Goal: Use online tool/utility: Utilize a website feature to perform a specific function

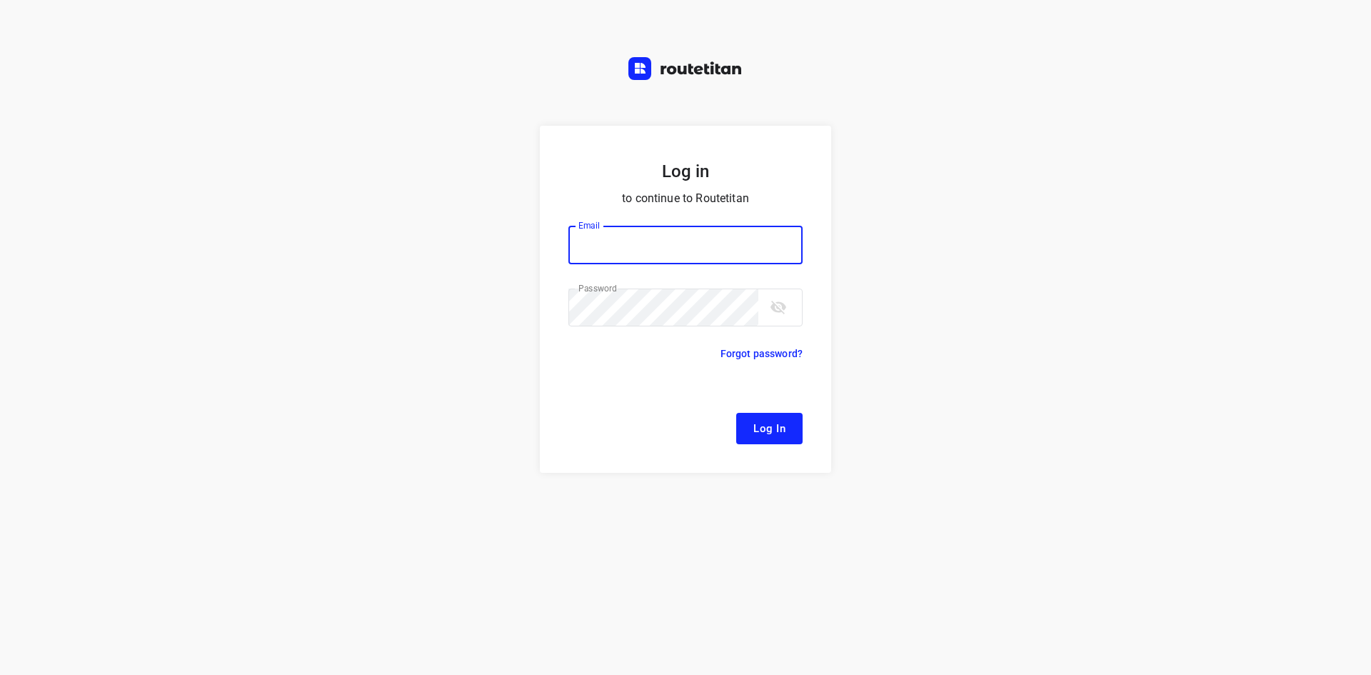
type input "[EMAIL_ADDRESS][DOMAIN_NAME]"
click at [807, 430] on form "Log in to continue to Routetitan Email [EMAIL_ADDRESS][DOMAIN_NAME] Email ​ Pas…" at bounding box center [685, 299] width 291 height 347
click at [776, 428] on span "Log In" at bounding box center [769, 428] width 32 height 19
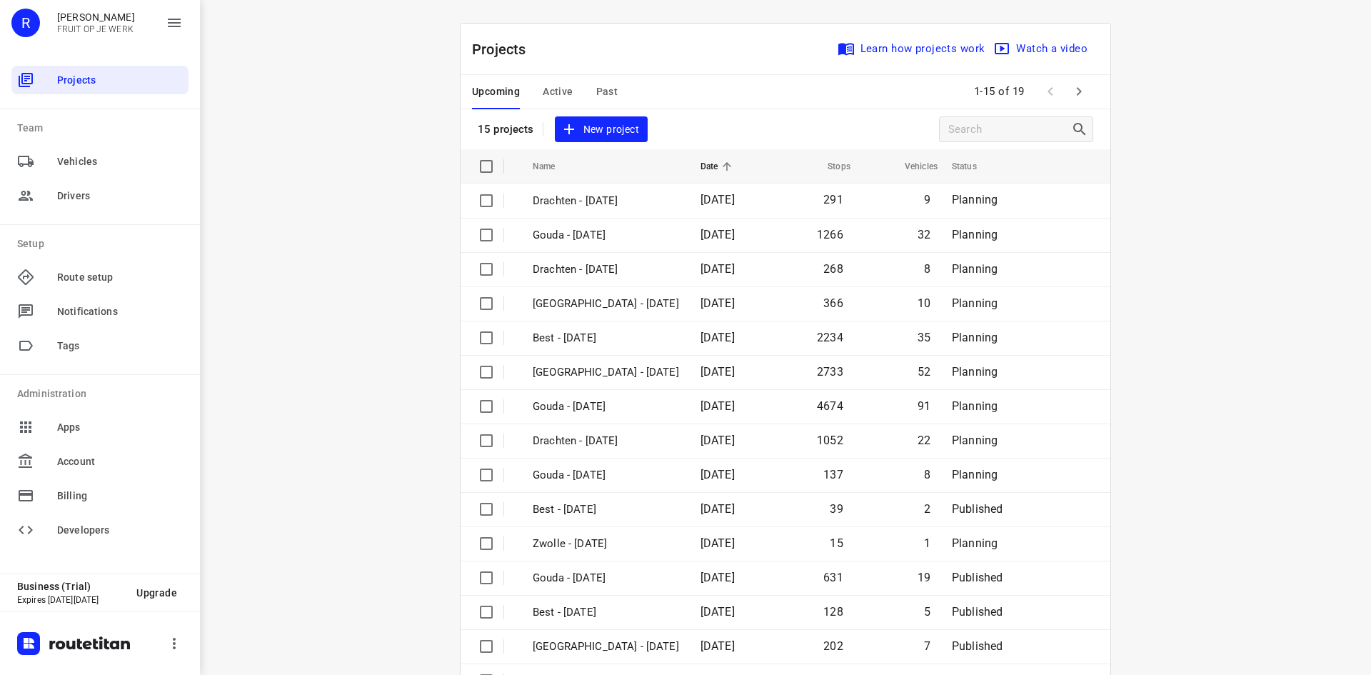
click at [543, 90] on span "Active" at bounding box center [558, 92] width 30 height 18
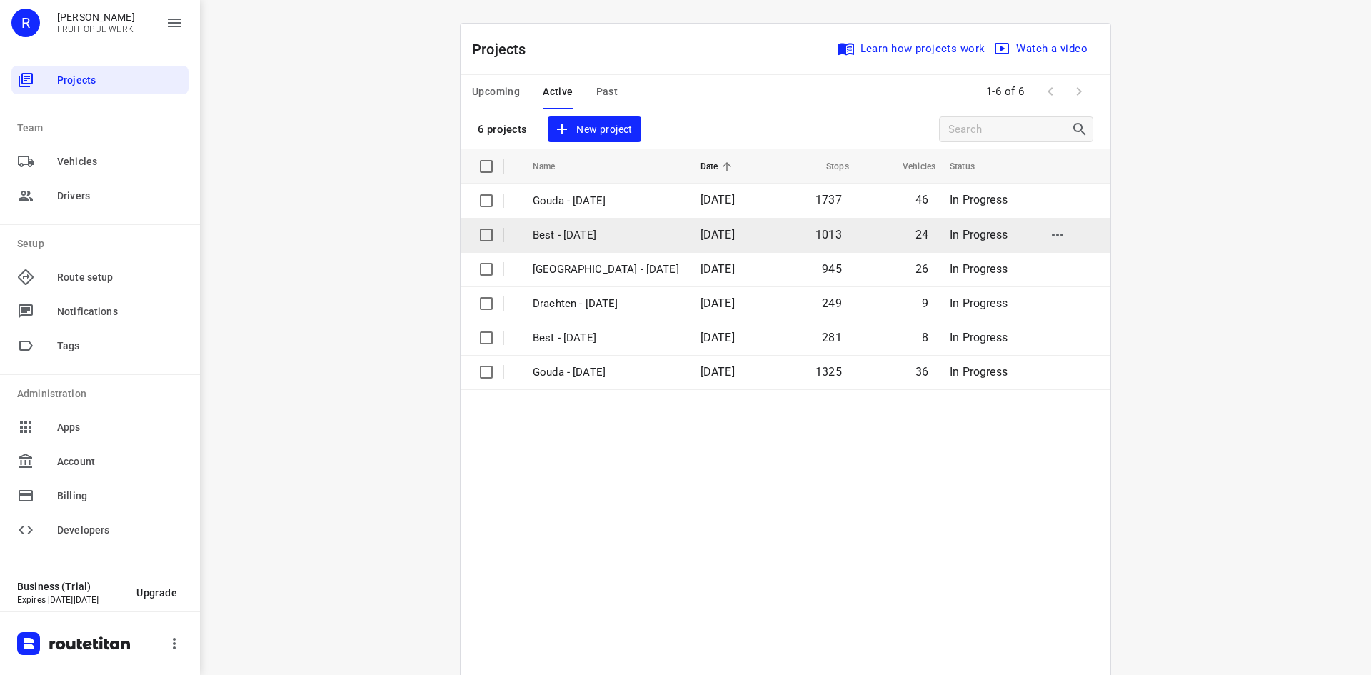
click at [620, 235] on p "Best - [DATE]" at bounding box center [606, 235] width 146 height 16
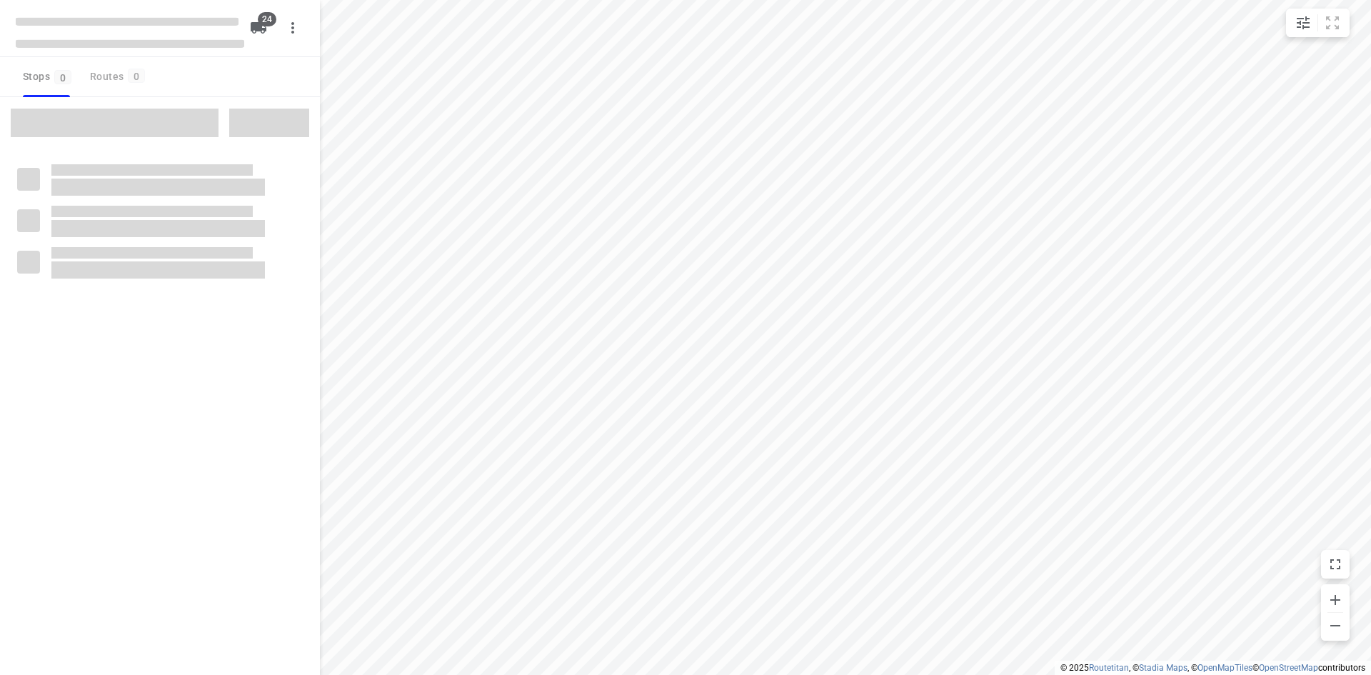
type input "distance"
checkbox input "true"
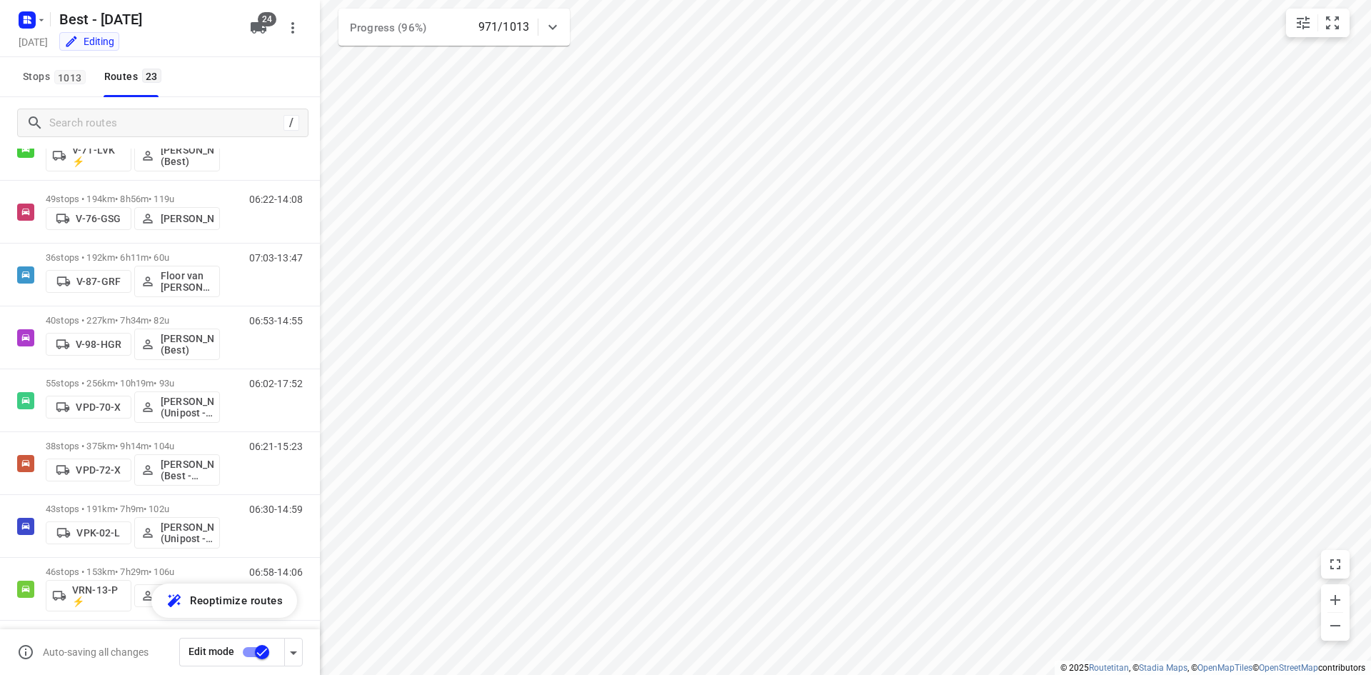
scroll to position [442, 0]
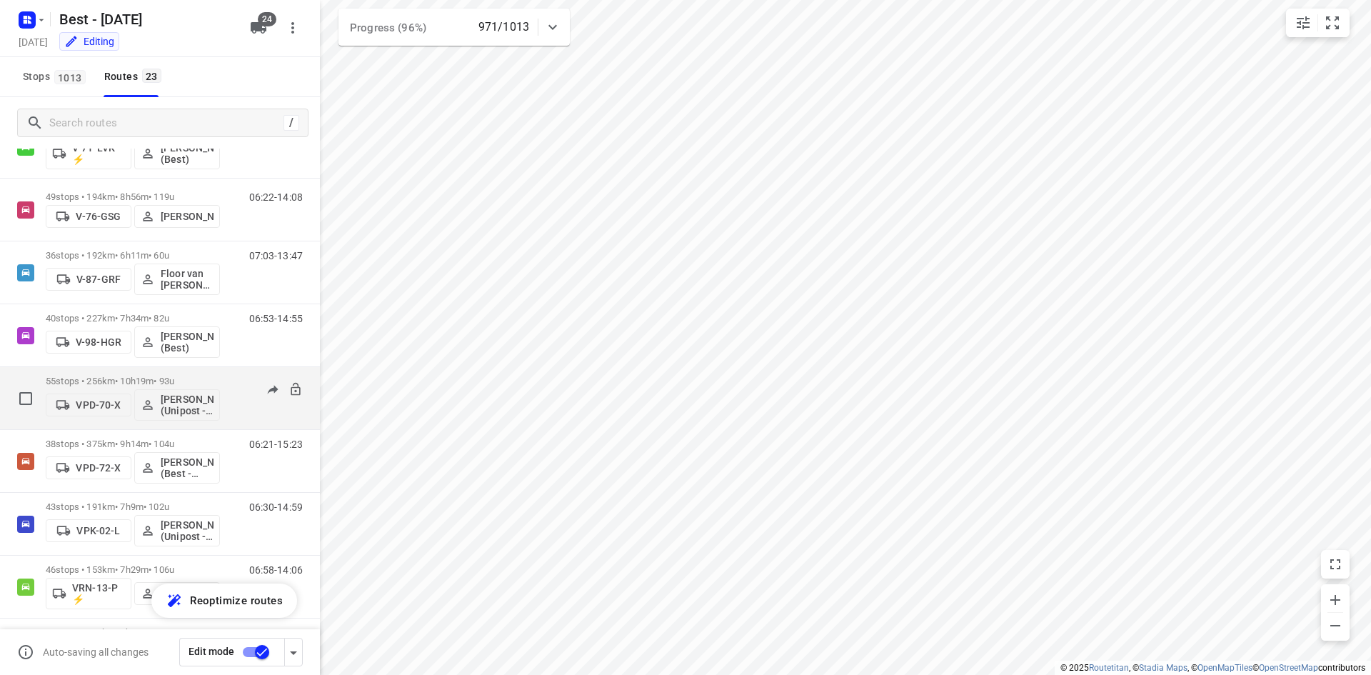
click at [231, 371] on div "55 stops • 256km • 10h19m • 93u VPD-70-X Mohammed Raed (Unipost - Best - ZZP) 0…" at bounding box center [183, 397] width 274 height 59
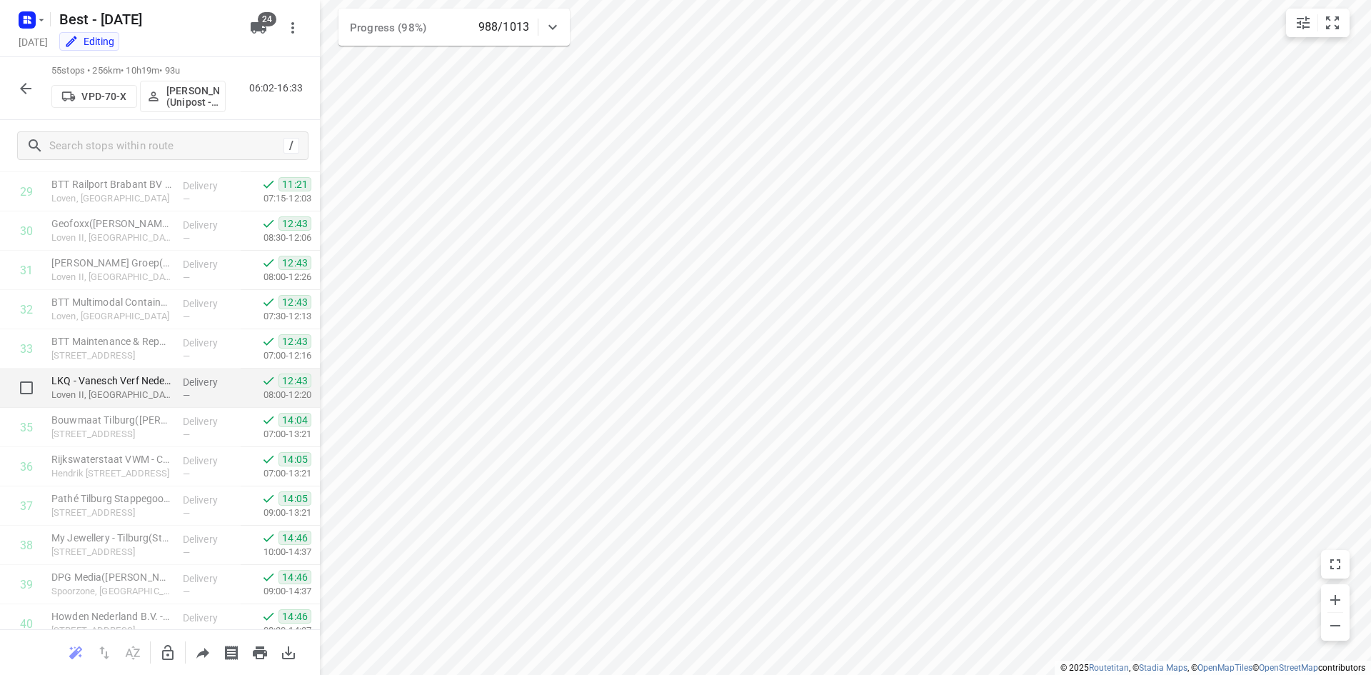
scroll to position [1099, 0]
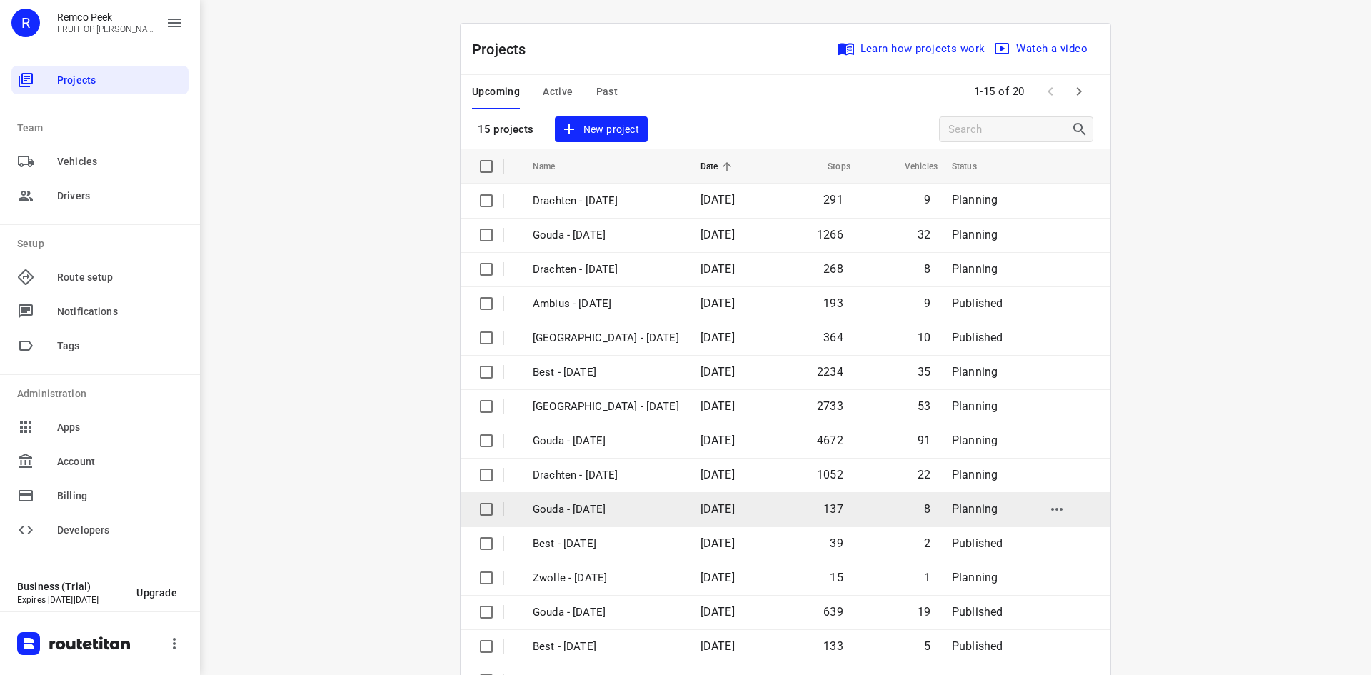
scroll to position [47, 0]
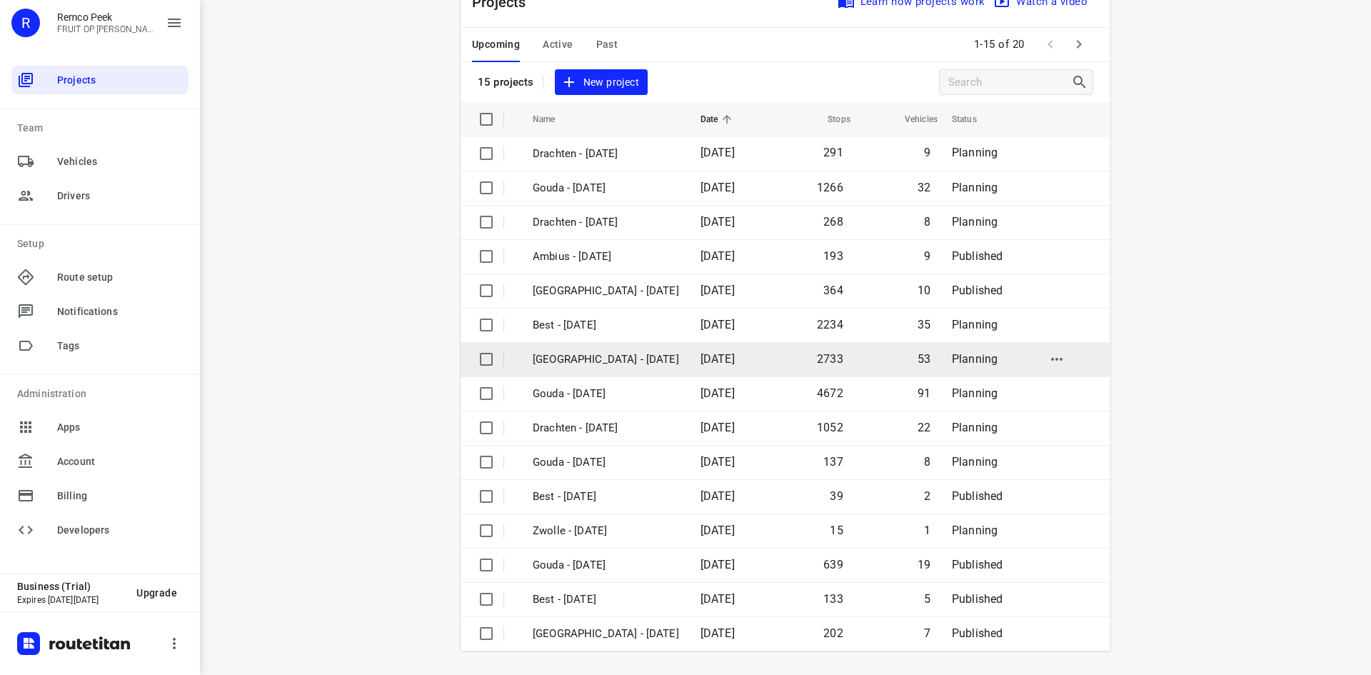
click at [620, 359] on p "[GEOGRAPHIC_DATA] - [DATE]" at bounding box center [606, 359] width 146 height 16
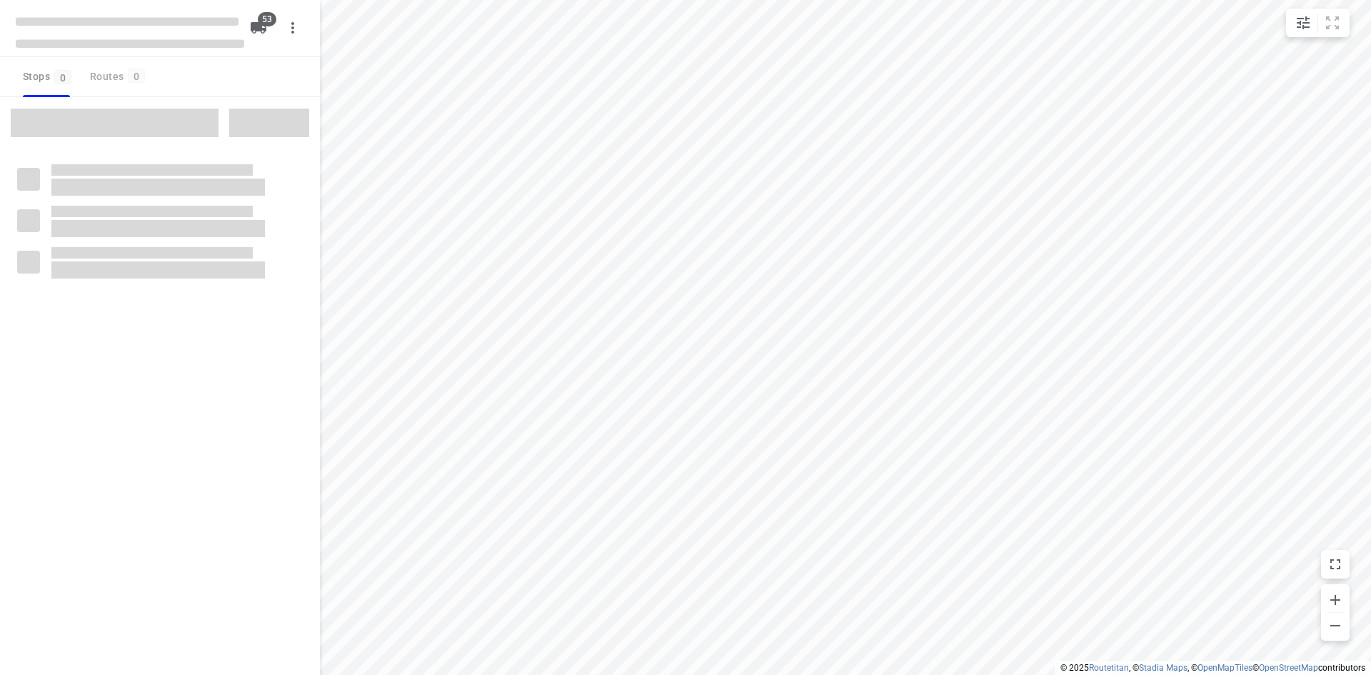
type input "distance"
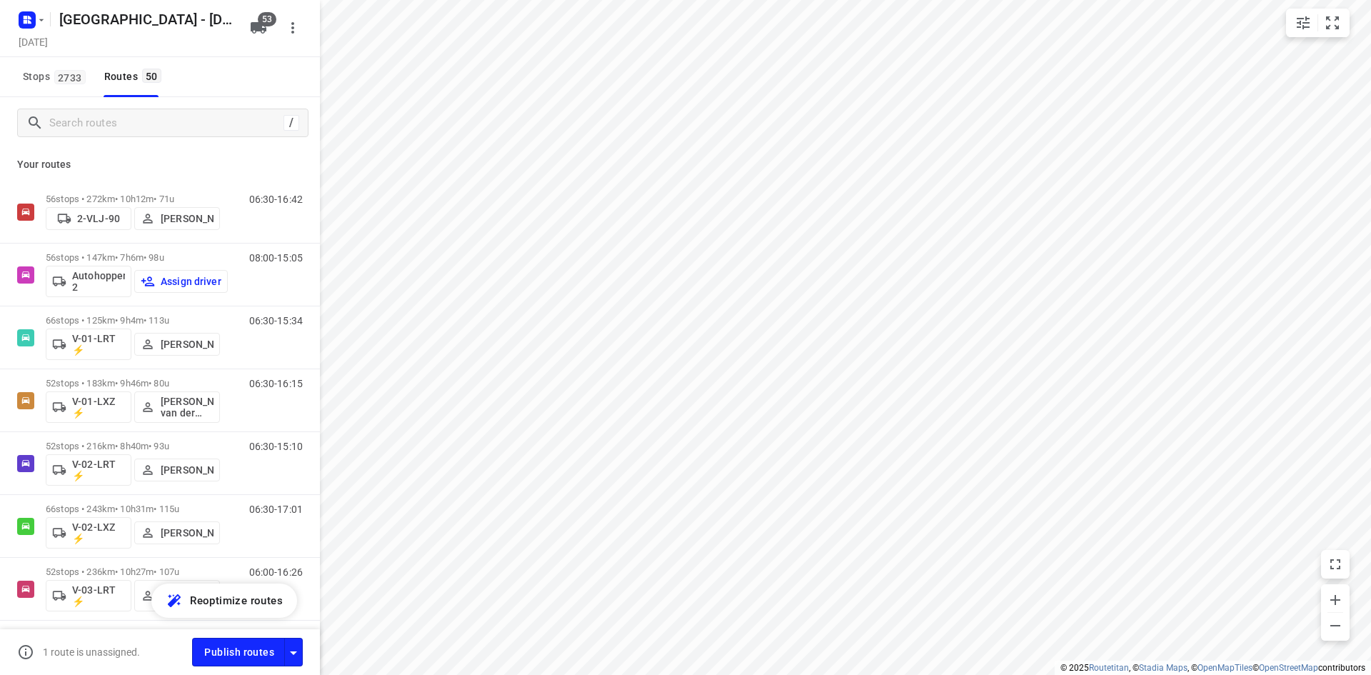
scroll to position [80, 0]
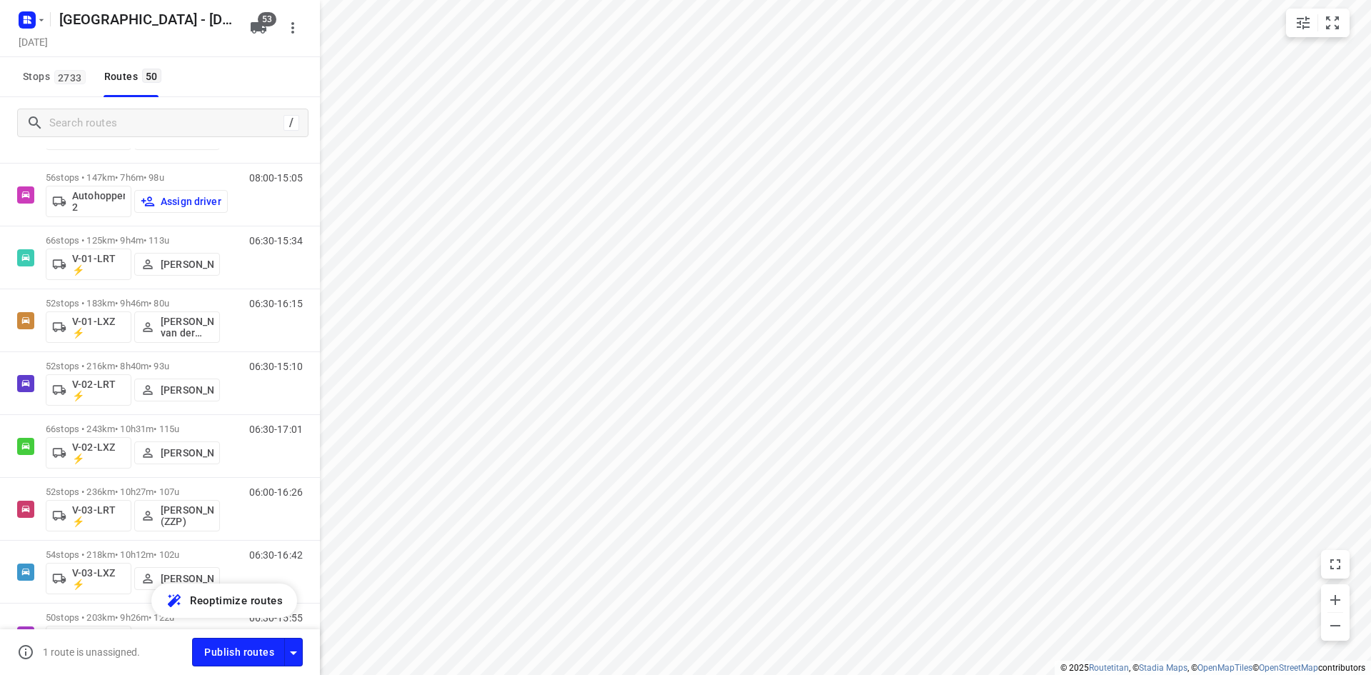
click at [265, 39] on div "53" at bounding box center [261, 28] width 34 height 29
click at [253, 35] on icon "button" at bounding box center [258, 27] width 17 height 17
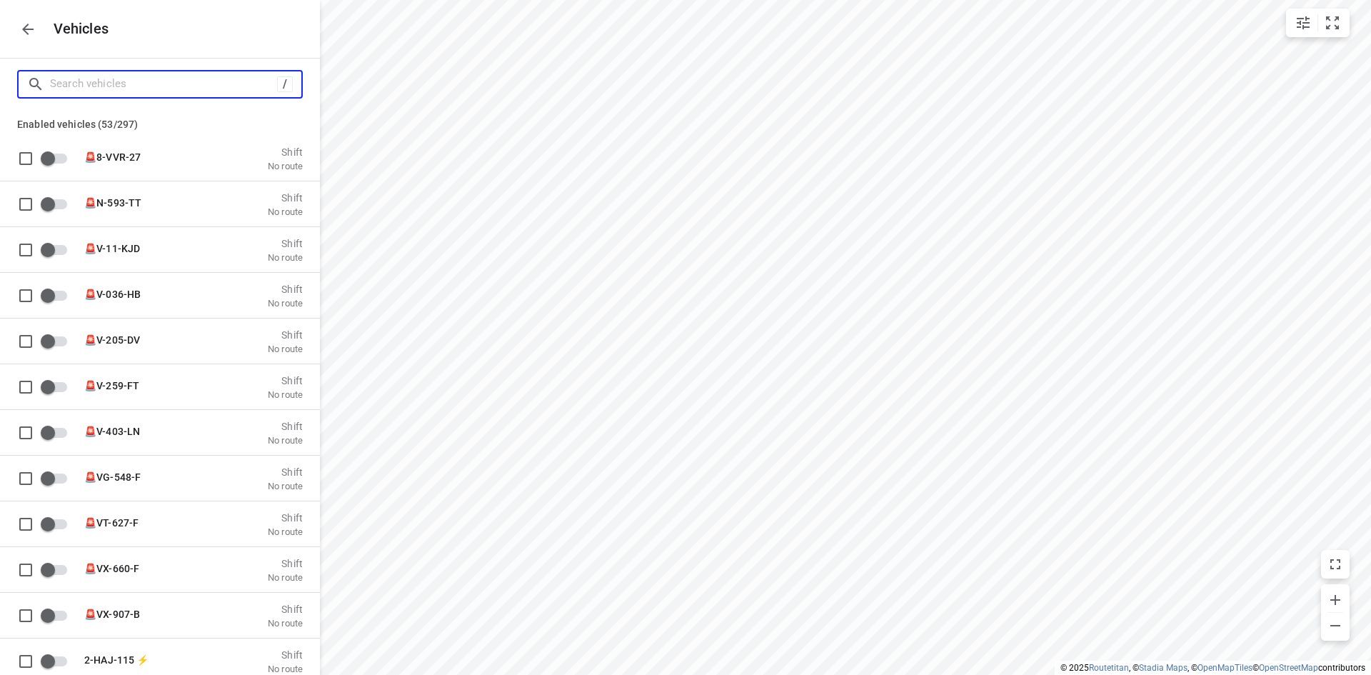
click at [186, 85] on input "Search vehicles" at bounding box center [163, 84] width 227 height 22
type input "v"
checkbox input "true"
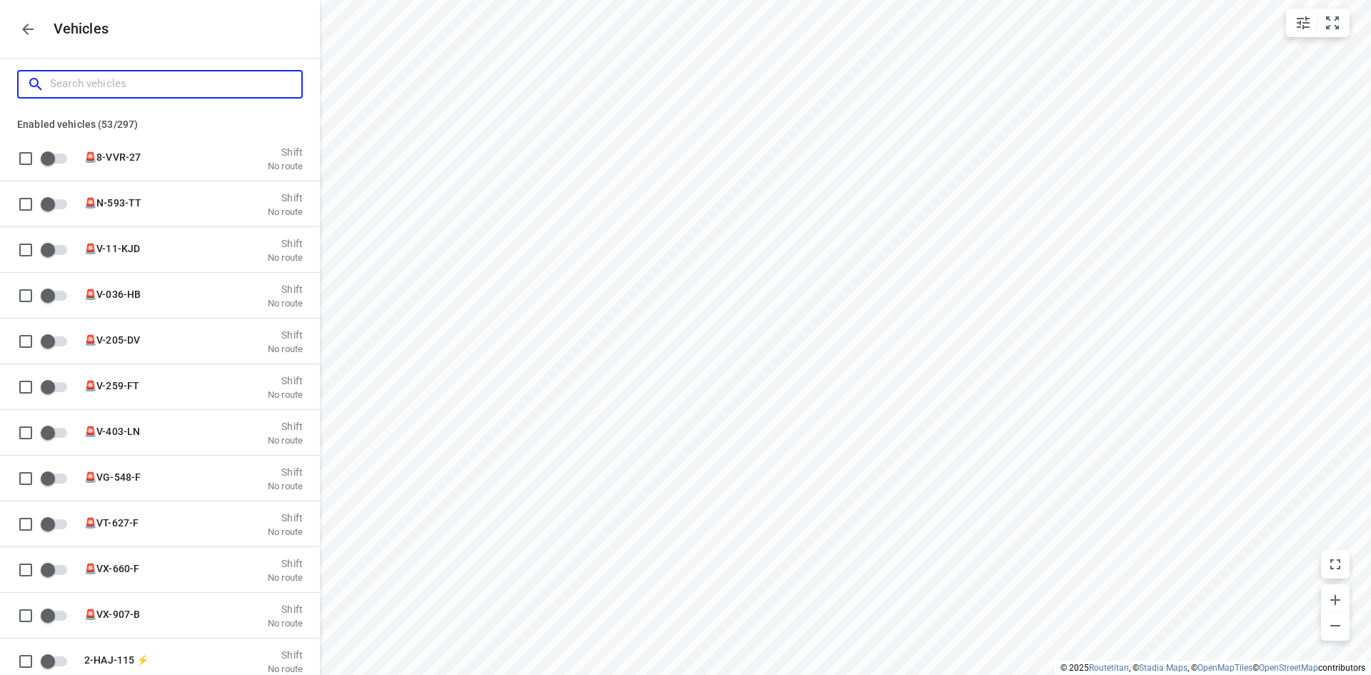
checkbox input "true"
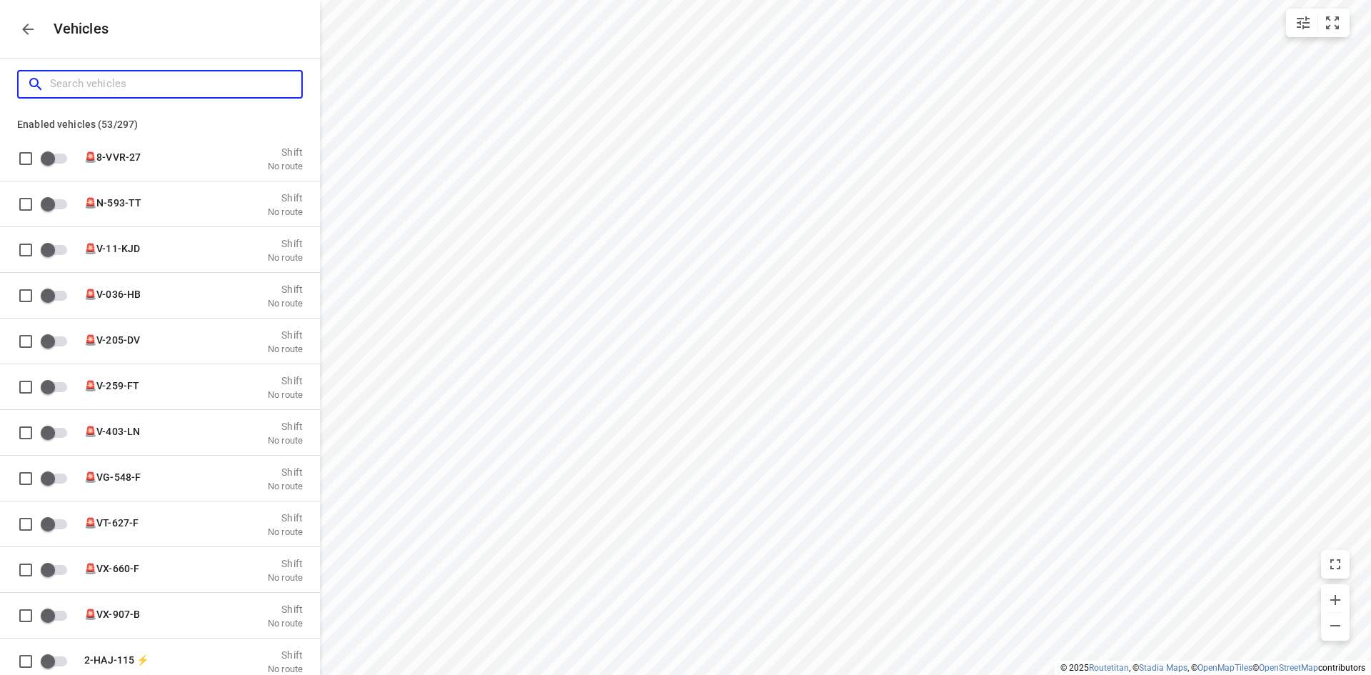
checkbox input "true"
type input "vt"
checkbox input "true"
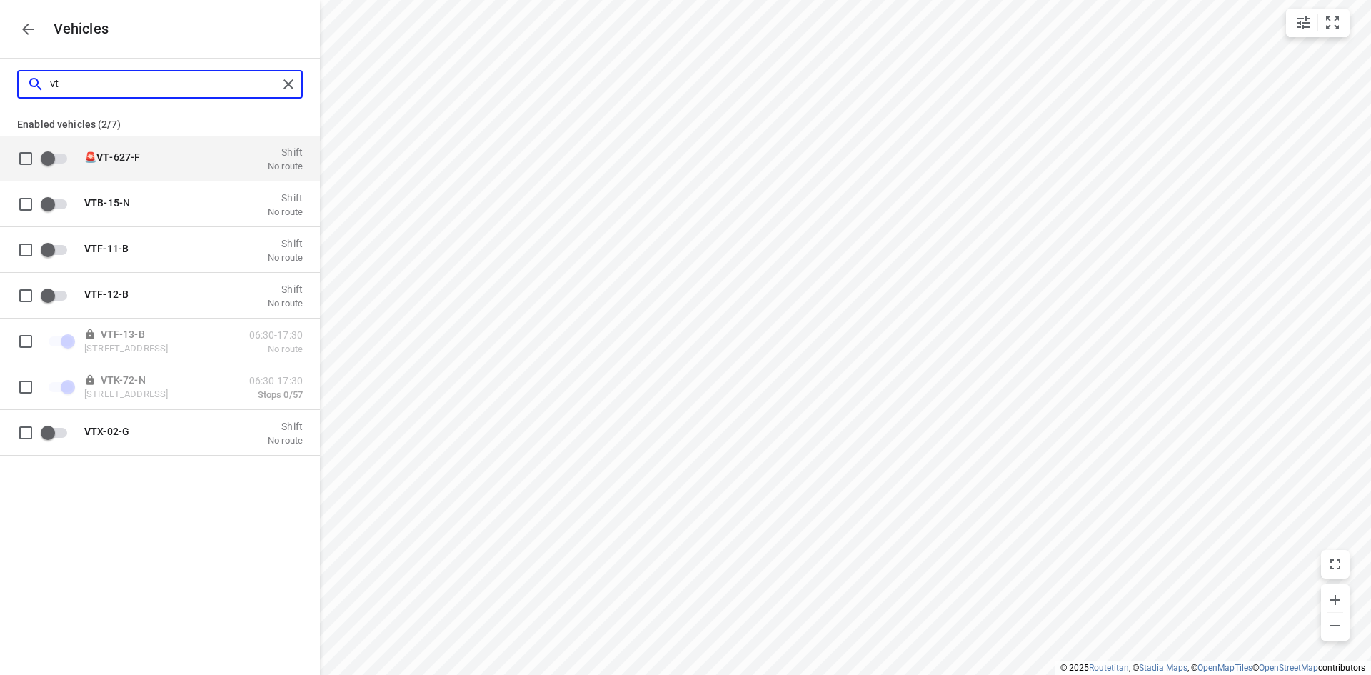
type input "vtf"
checkbox input "true"
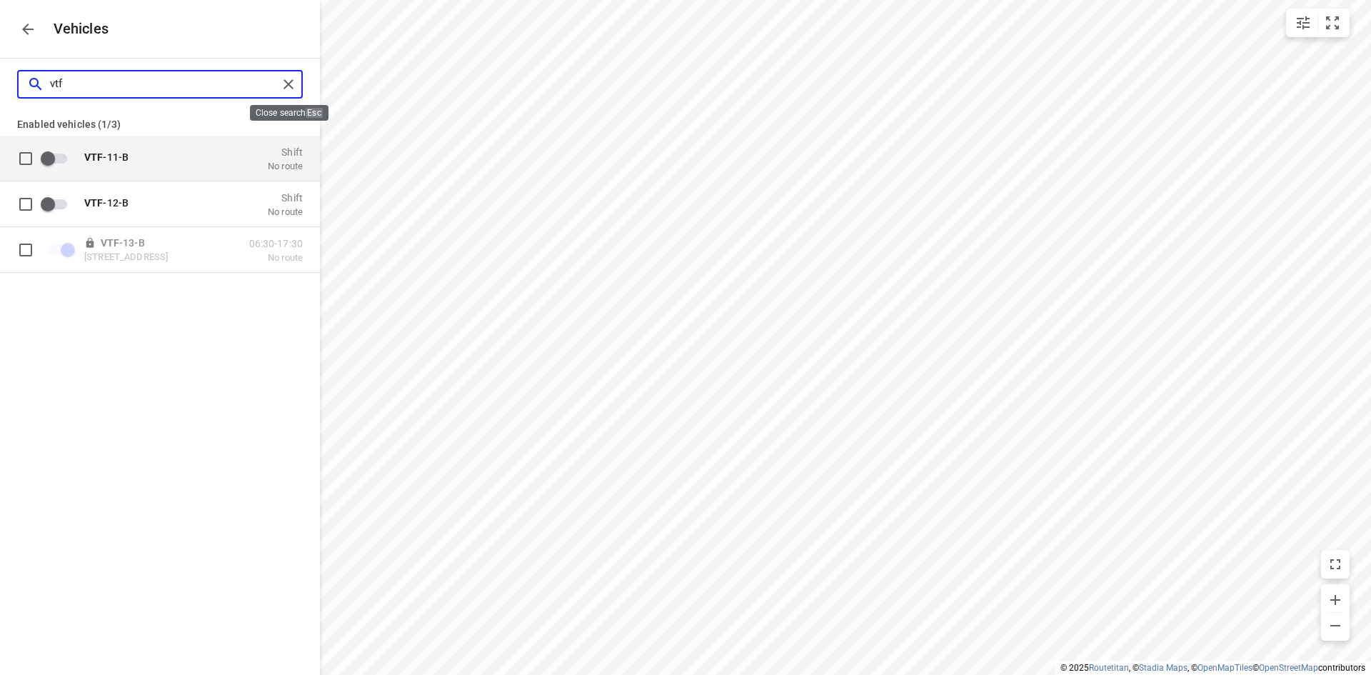
type input "vtf"
checkbox input "false"
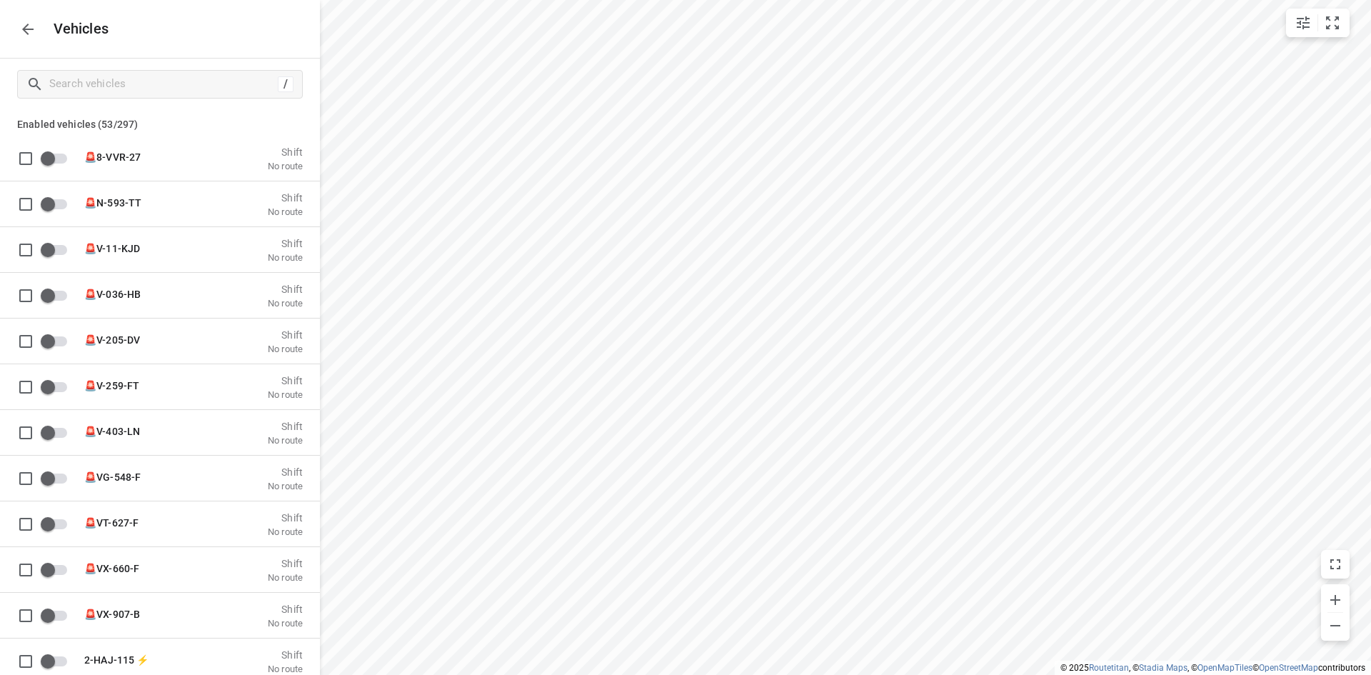
click at [28, 28] on icon "button" at bounding box center [27, 29] width 17 height 17
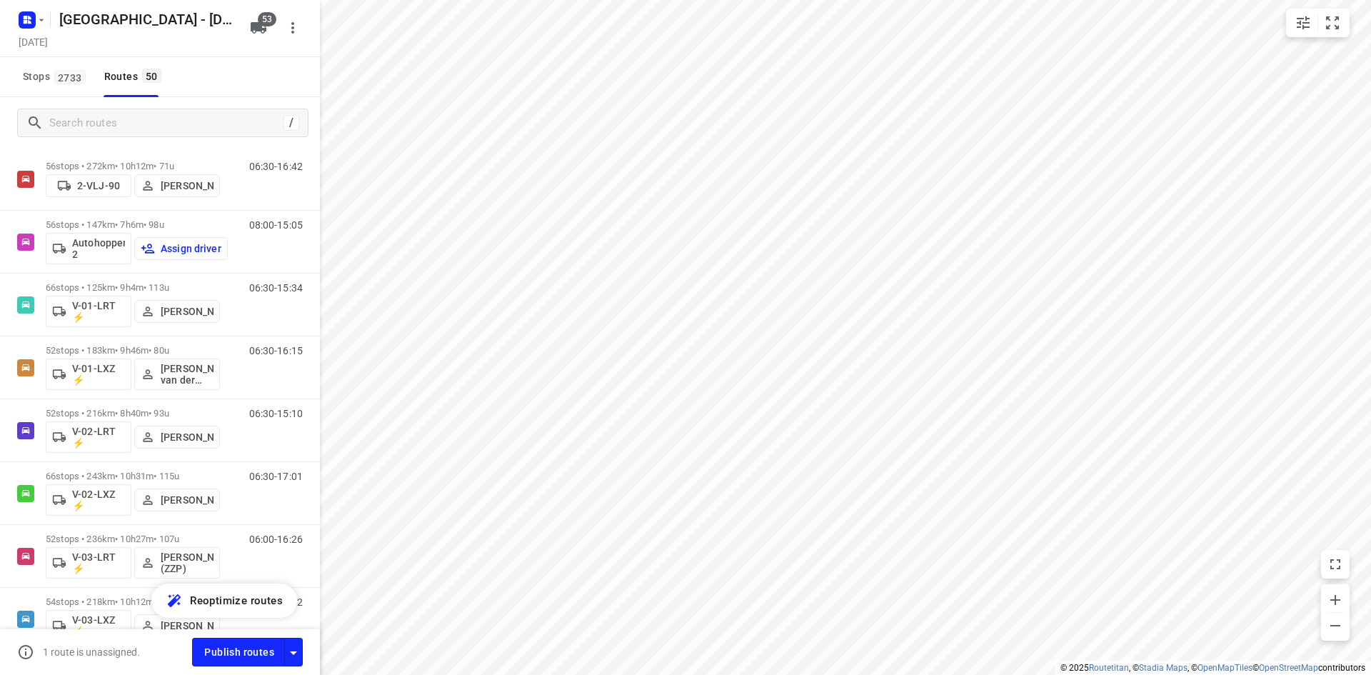
scroll to position [47, 0]
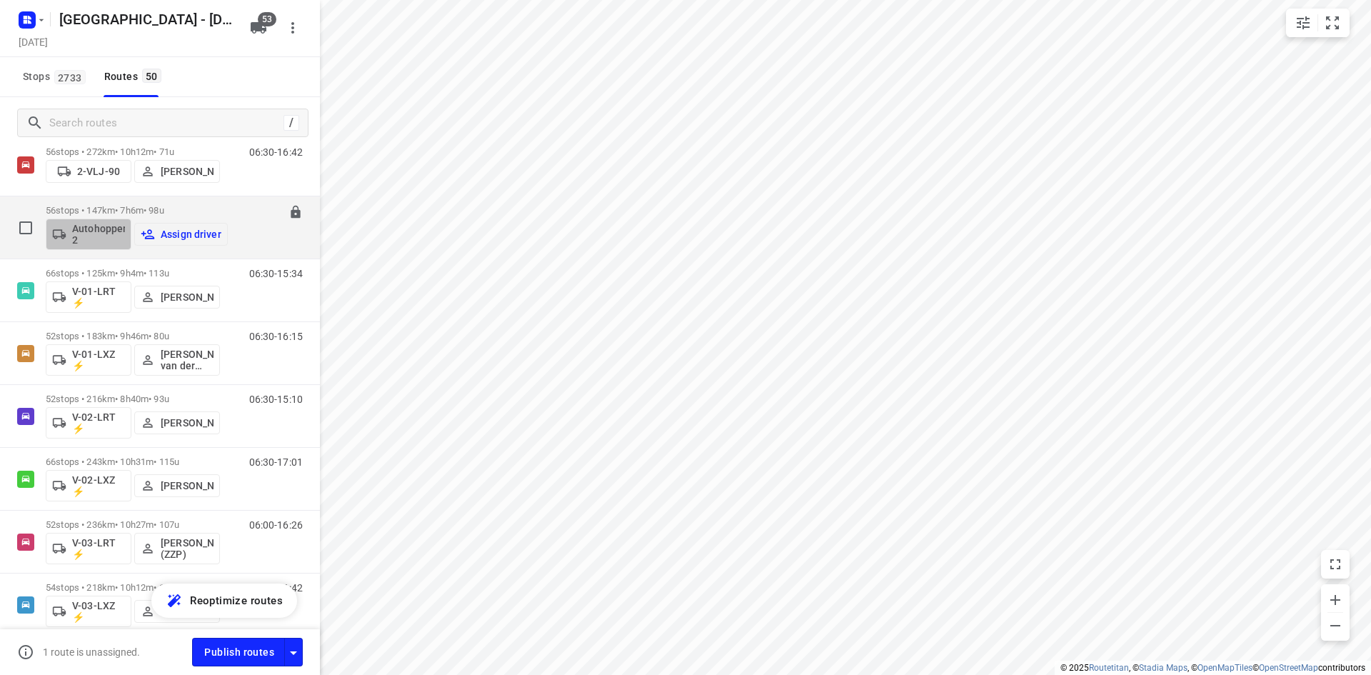
click at [104, 237] on p "Autohopper 2" at bounding box center [98, 234] width 53 height 23
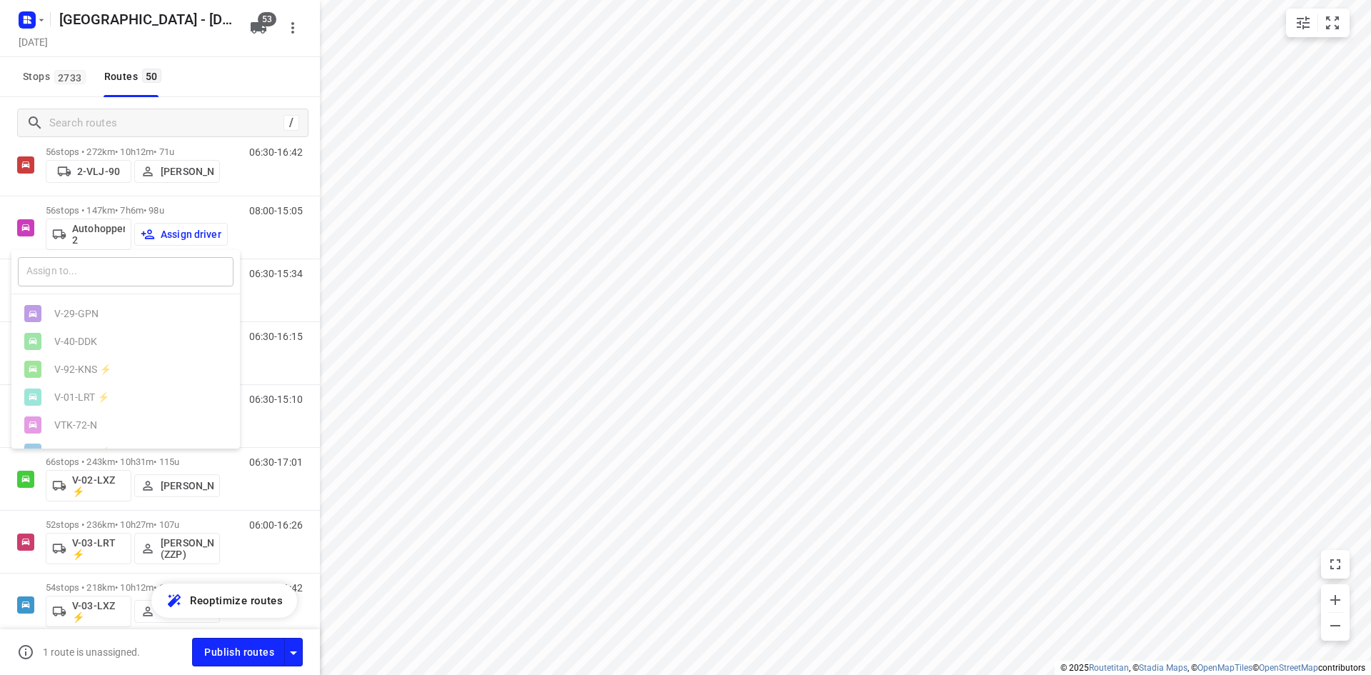
click at [88, 284] on input "text" at bounding box center [126, 271] width 216 height 29
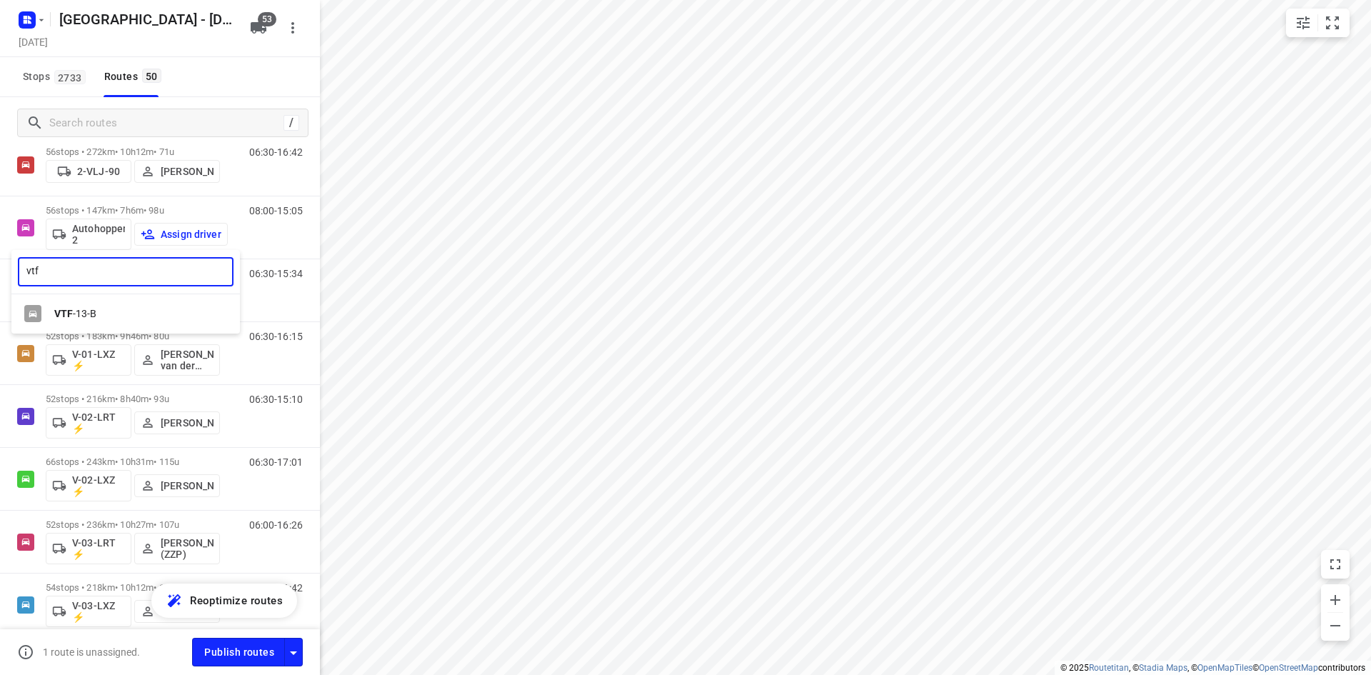
type input "vtf"
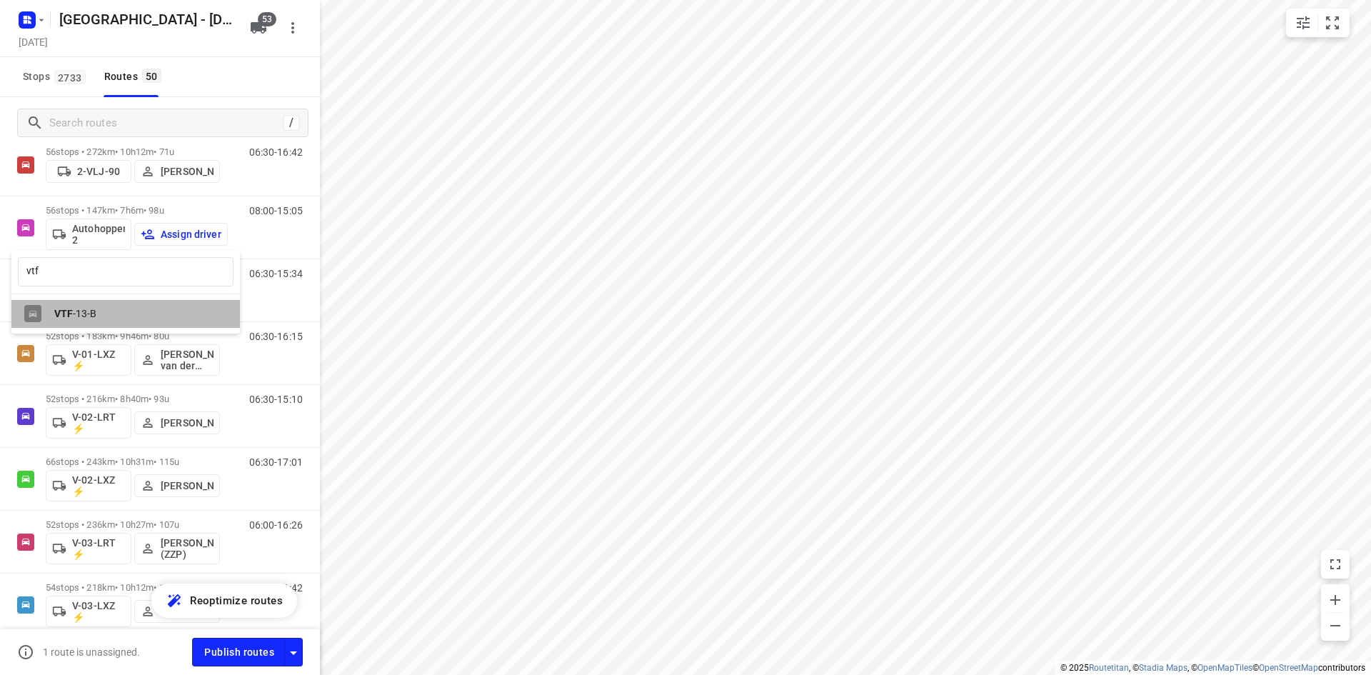
click at [104, 309] on div "VTF -13-B" at bounding box center [129, 313] width 150 height 11
click at [250, 22] on icon "button" at bounding box center [258, 27] width 17 height 17
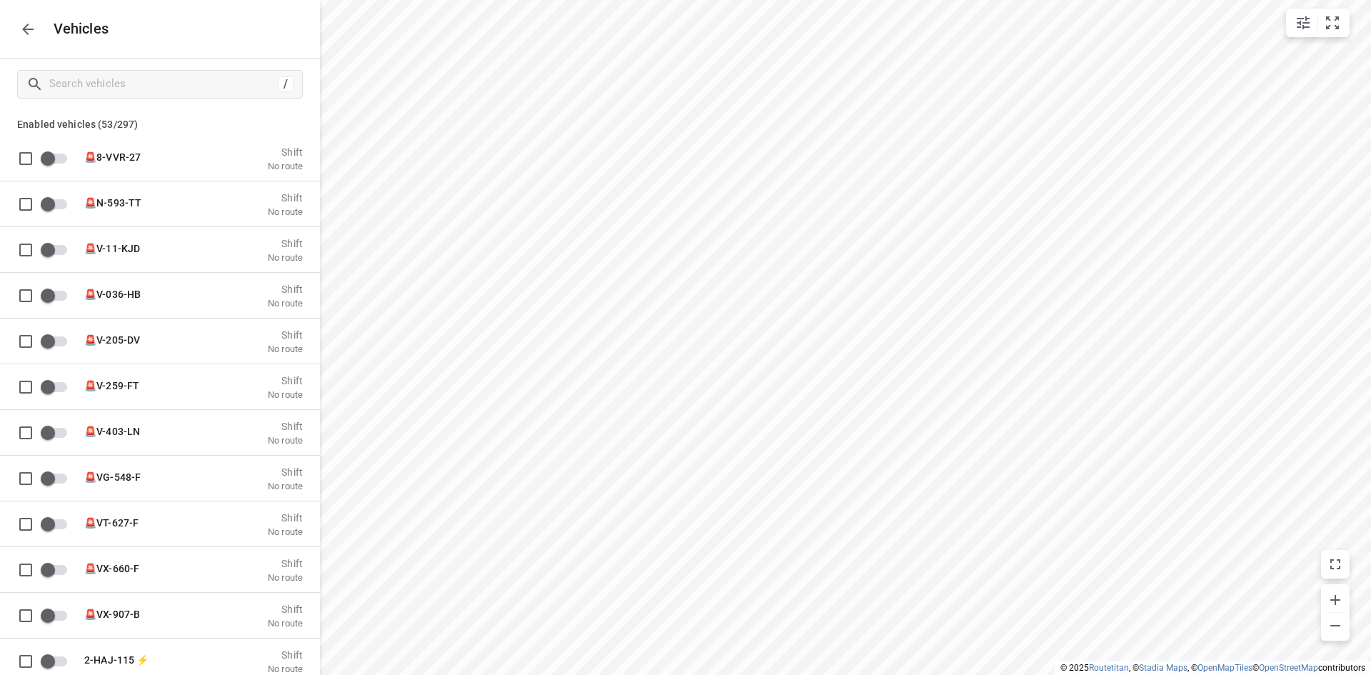
click at [28, 27] on icon "button" at bounding box center [27, 29] width 17 height 17
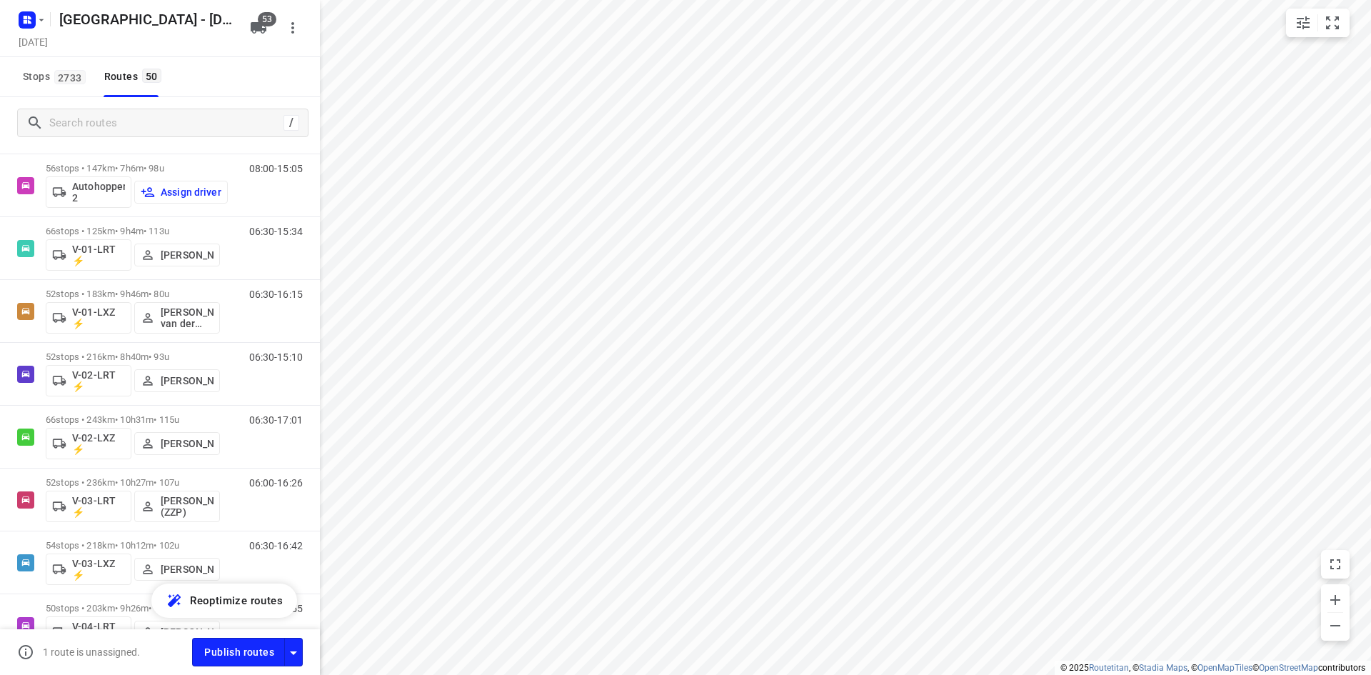
scroll to position [0, 0]
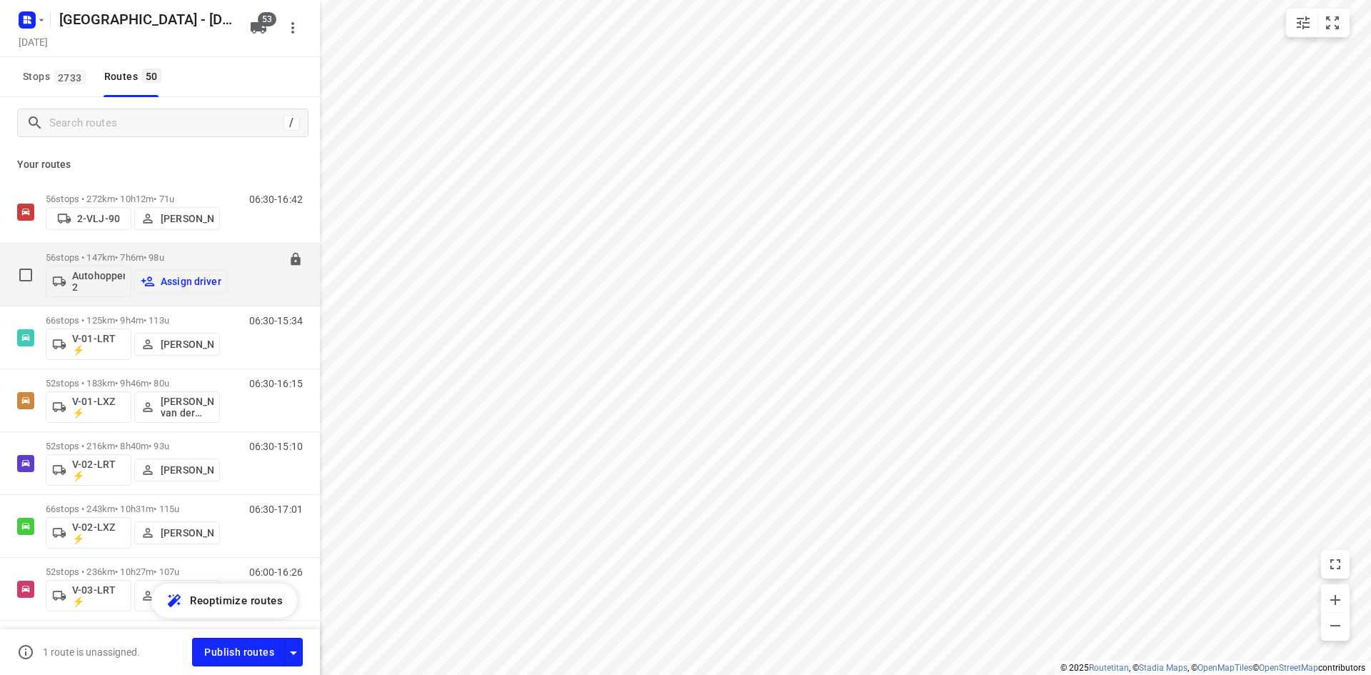
click at [90, 276] on p "Autohopper 2" at bounding box center [98, 281] width 53 height 23
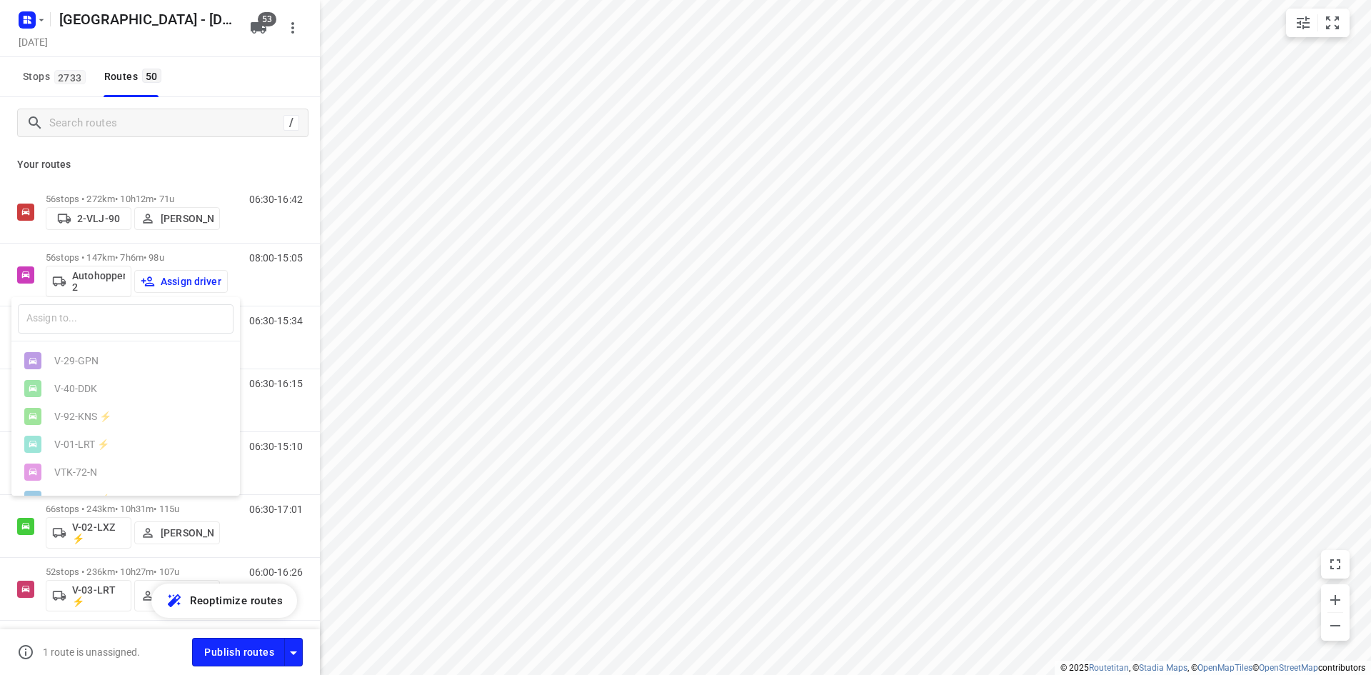
click at [127, 145] on div at bounding box center [685, 337] width 1371 height 675
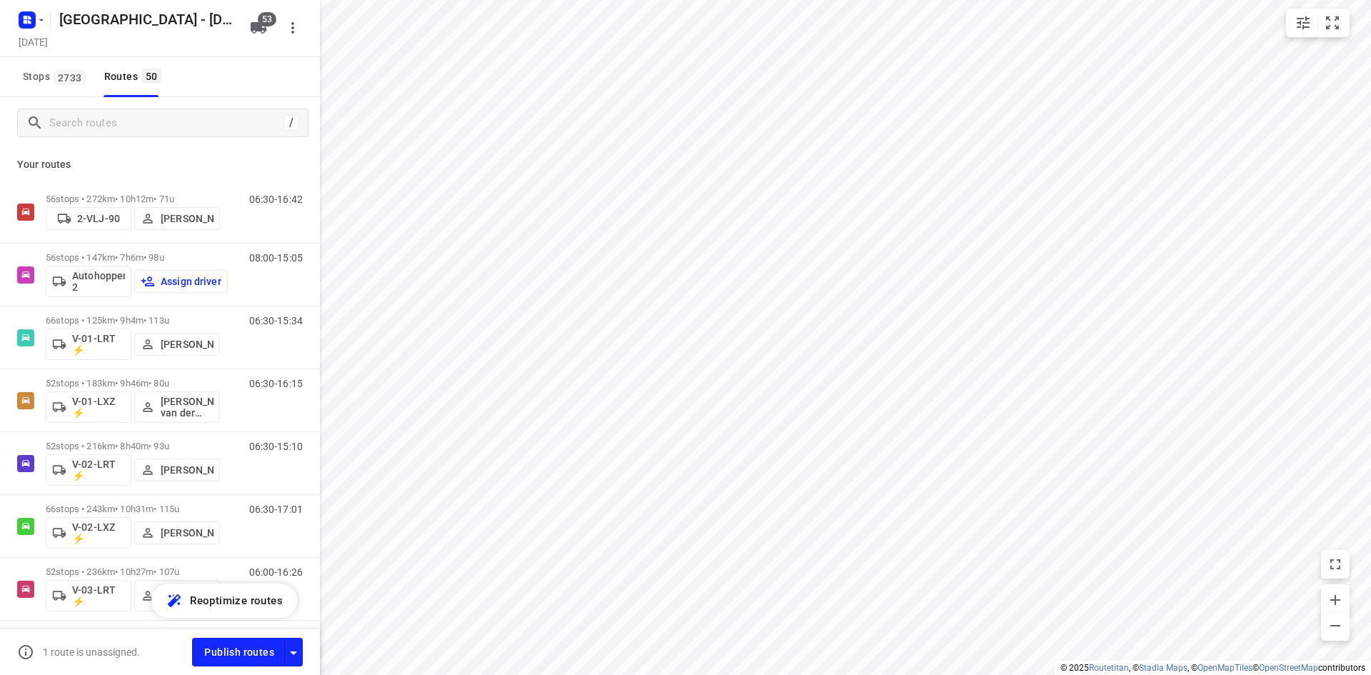
click at [168, 157] on p "Your routes" at bounding box center [160, 164] width 286 height 15
